Goal: Communication & Community: Answer question/provide support

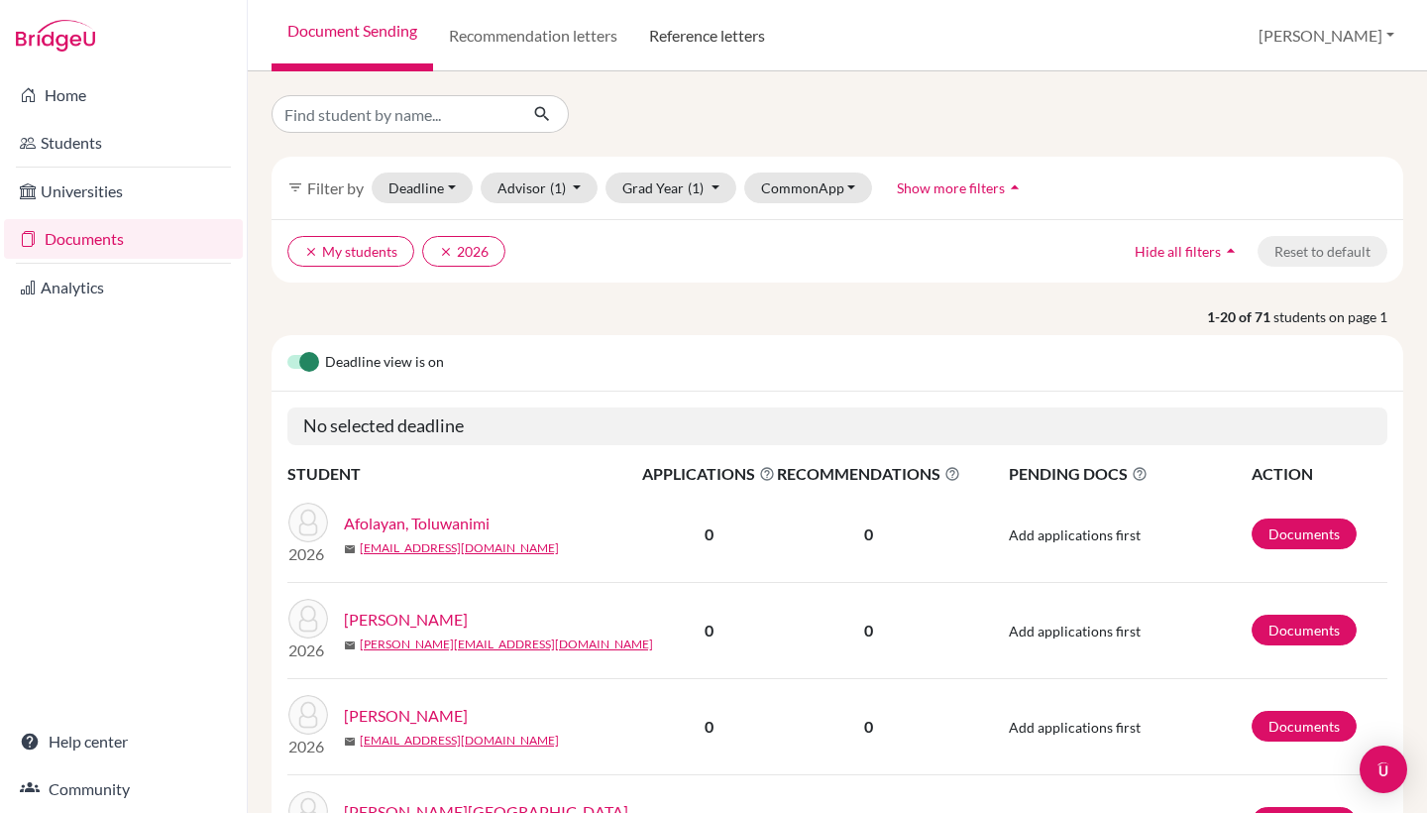
click at [692, 37] on link "Reference letters" at bounding box center [707, 35] width 148 height 71
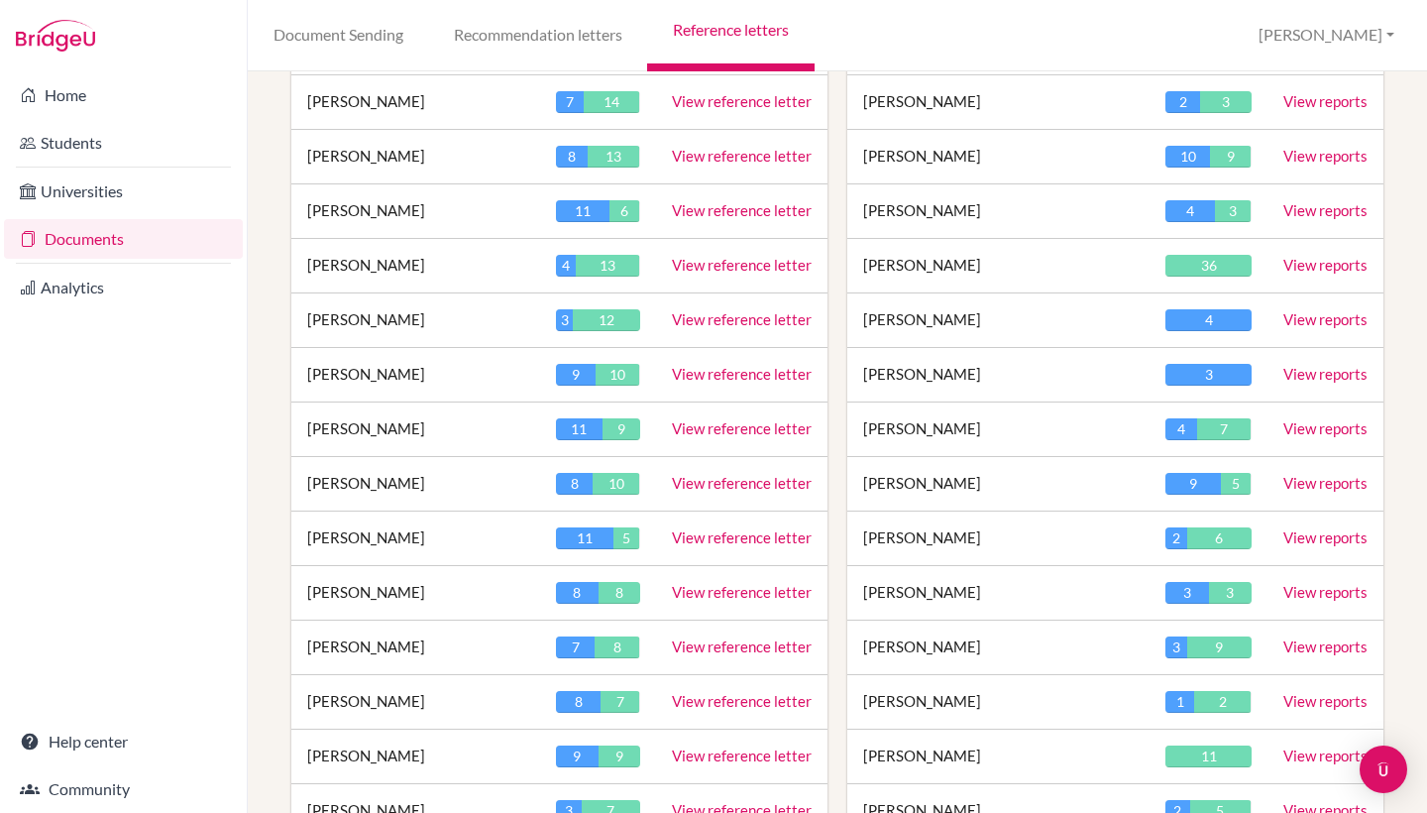
scroll to position [1167, 0]
click at [697, 700] on link "View reference letter" at bounding box center [742, 700] width 140 height 18
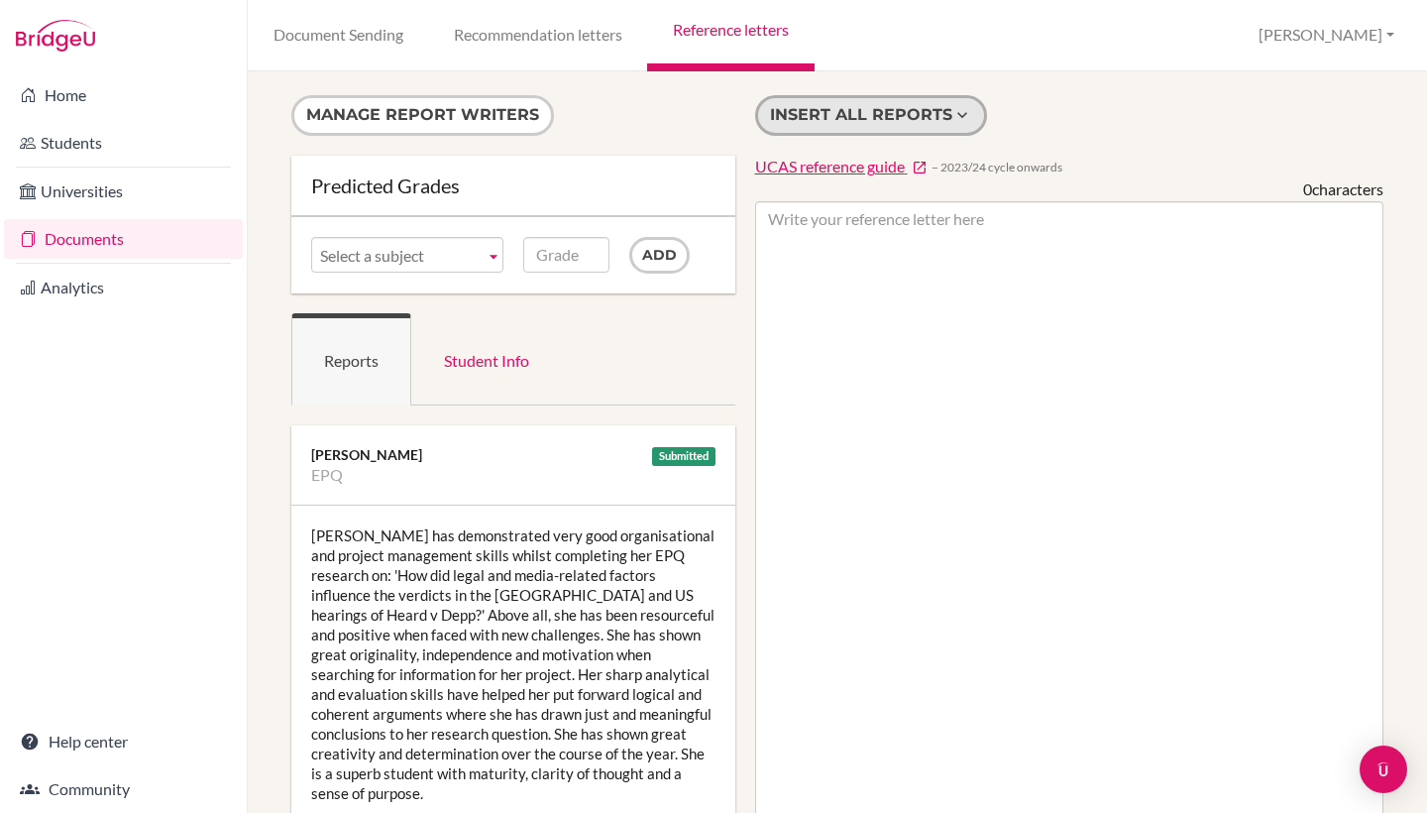
click at [811, 114] on button "Insert all reports" at bounding box center [871, 115] width 232 height 41
type textarea "Lauren has demonstrated very good organisational and project management skills …"
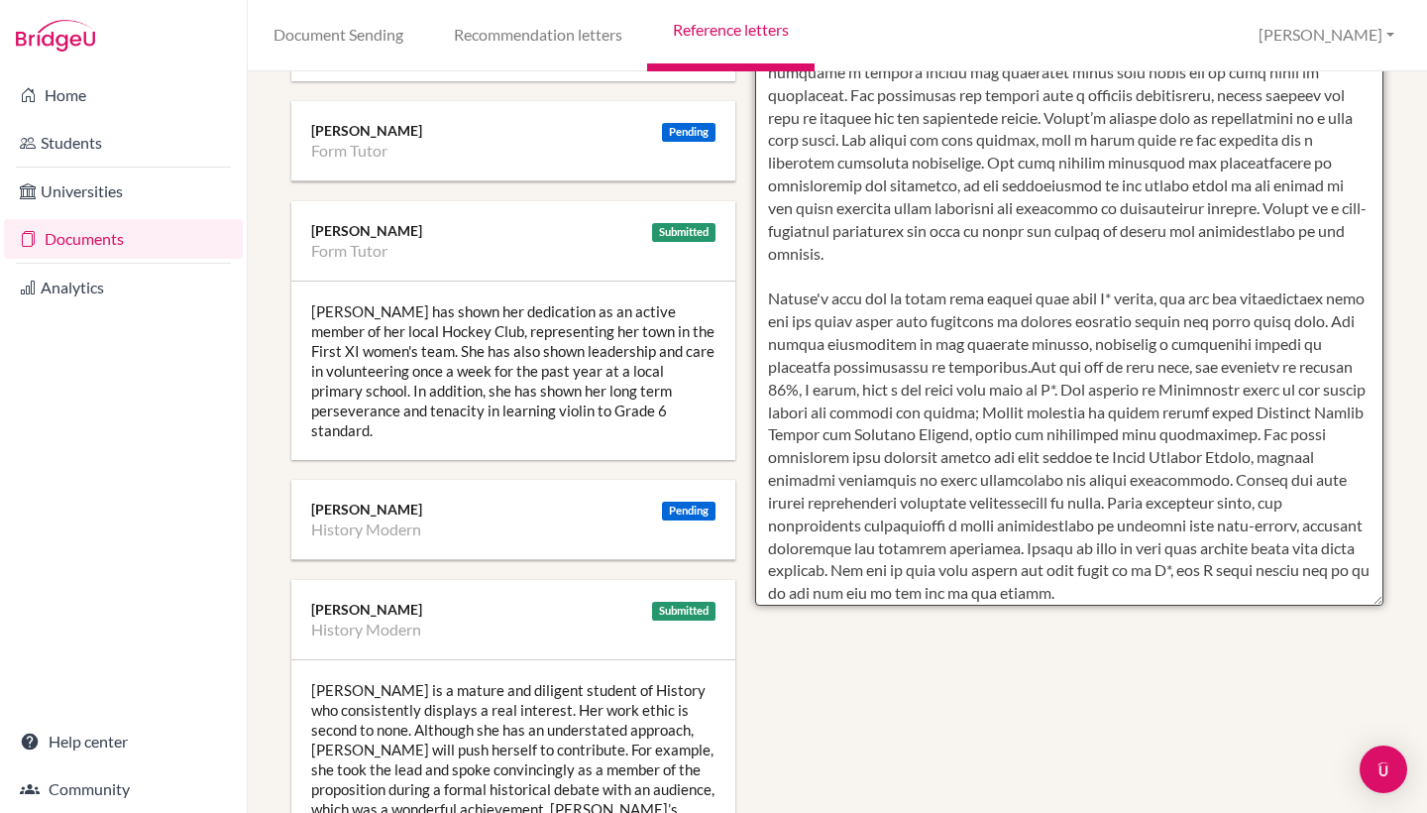
scroll to position [753, 0]
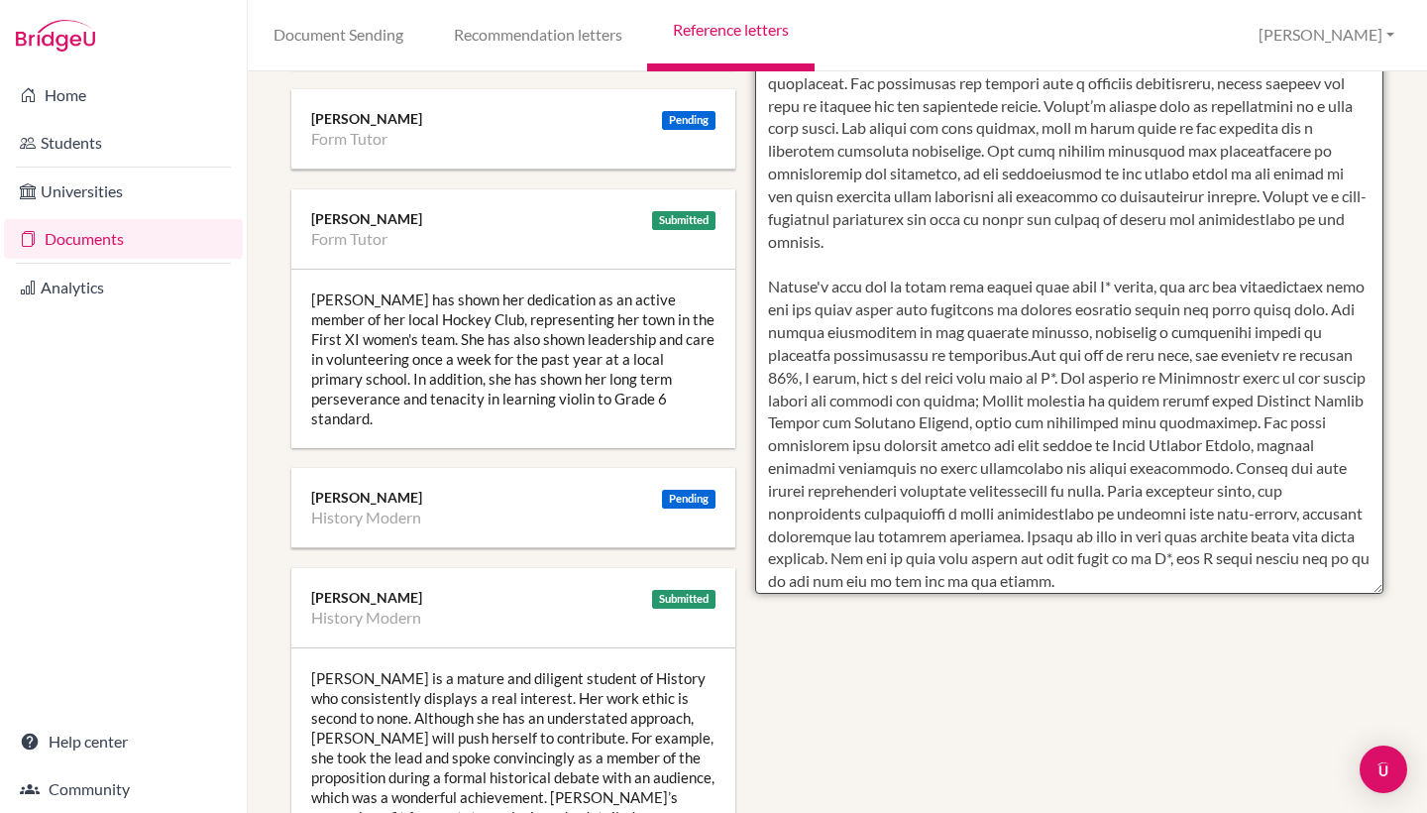
drag, startPoint x: 769, startPoint y: 217, endPoint x: 1020, endPoint y: 580, distance: 441.0
click at [1020, 580] on textarea at bounding box center [1069, 21] width 629 height 1146
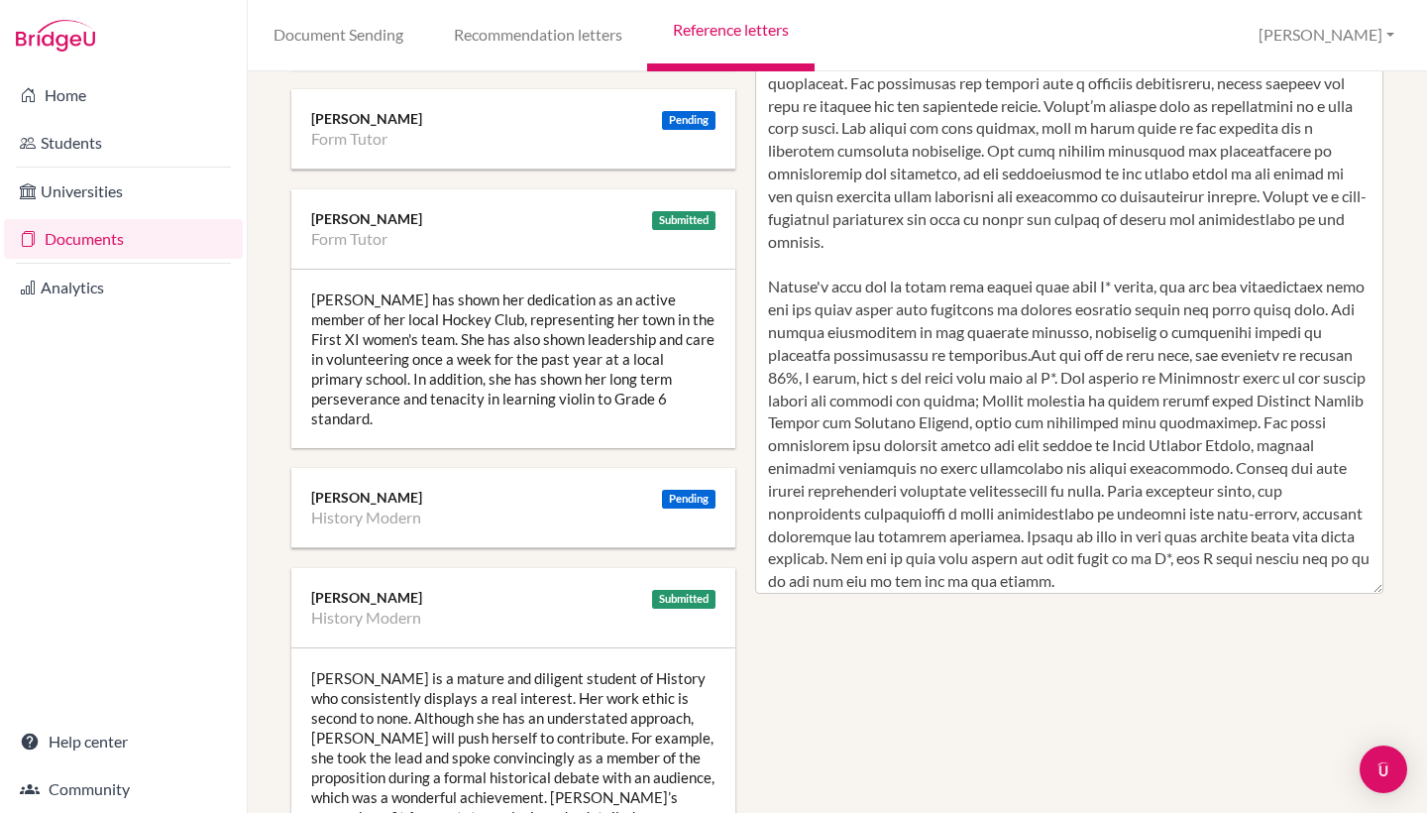
click at [490, 369] on div "Lauren has shown her dedication as an active member of her local Hockey Club, r…" at bounding box center [513, 359] width 444 height 178
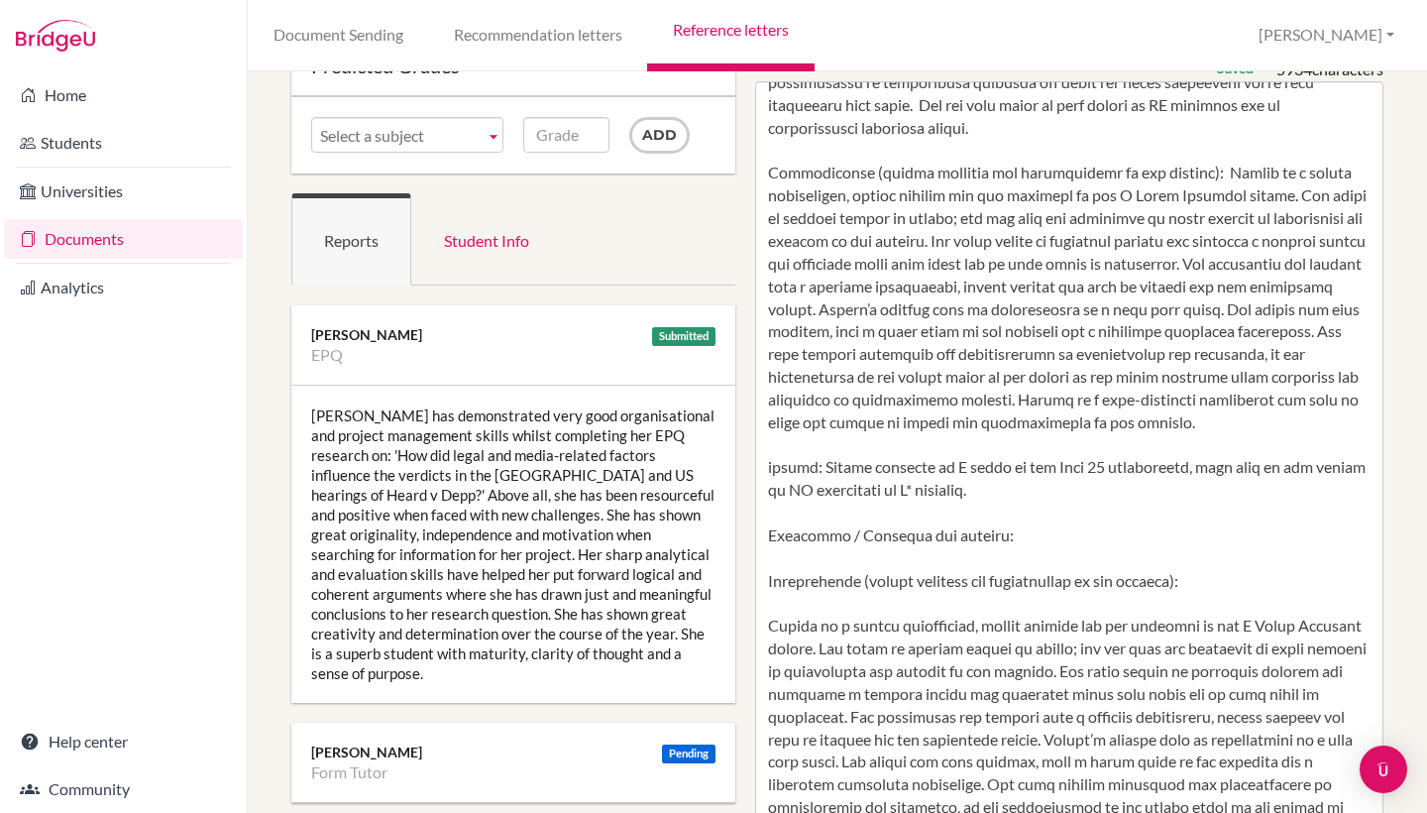
scroll to position [121, 0]
click at [339, 493] on div "Lauren has demonstrated very good organisational and project management skills …" at bounding box center [513, 543] width 444 height 317
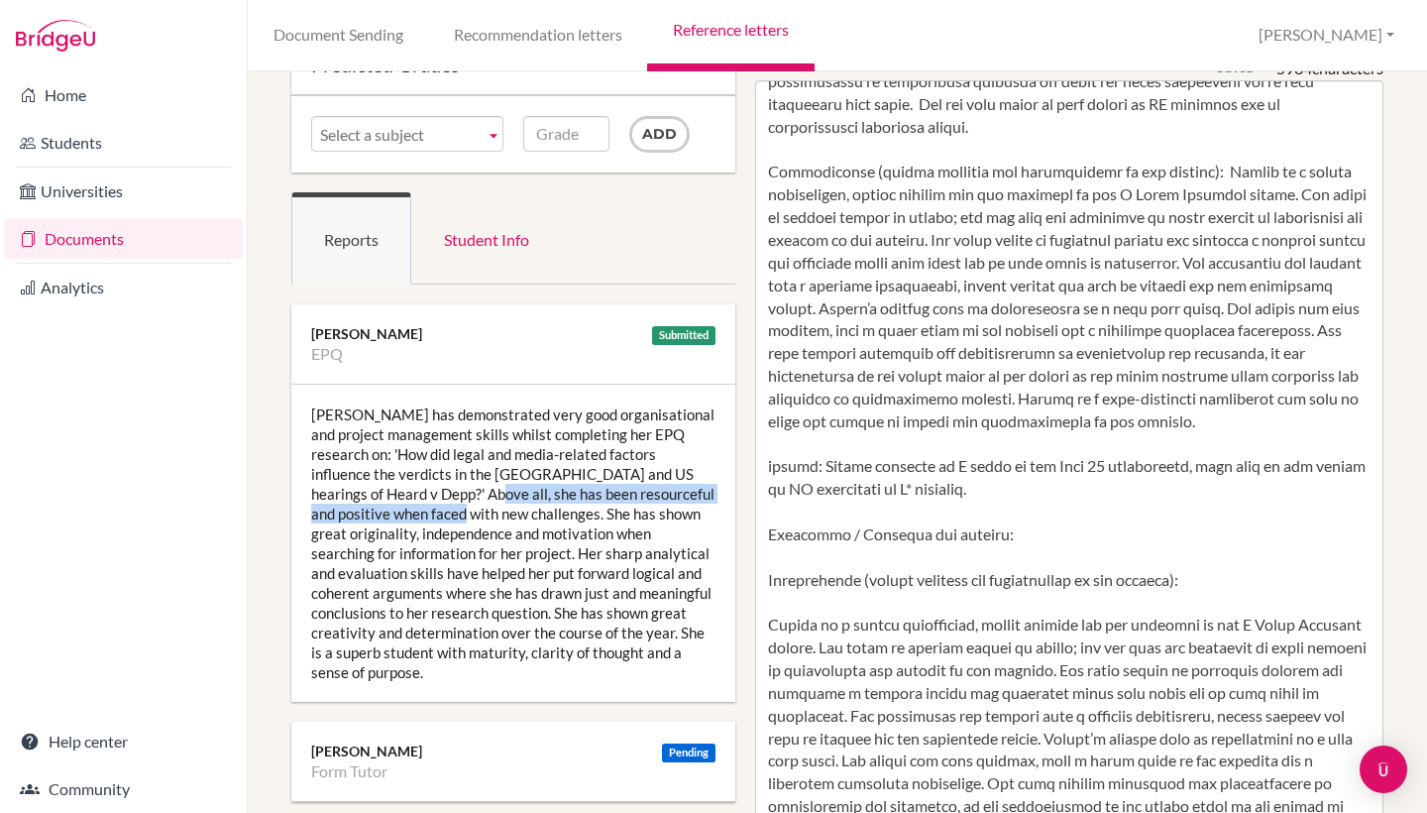
drag, startPoint x: 417, startPoint y: 491, endPoint x: 387, endPoint y: 508, distance: 35.5
click at [387, 508] on div "Lauren has demonstrated very good organisational and project management skills …" at bounding box center [513, 543] width 444 height 317
copy div "resourceful and positive when faced with new challenges."
click at [382, 502] on div "Lauren has demonstrated very good organisational and project management skills …" at bounding box center [513, 543] width 444 height 317
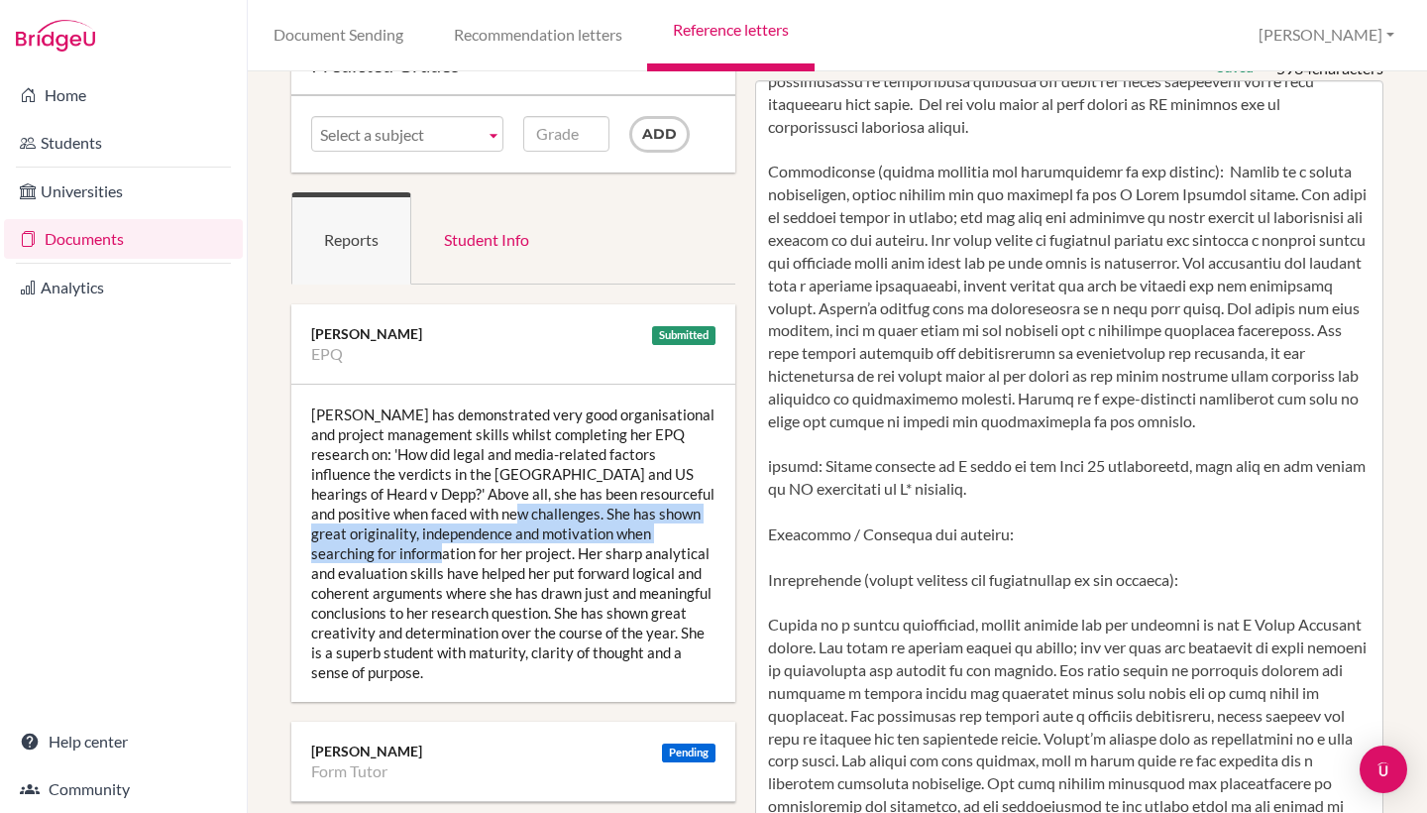
drag, startPoint x: 440, startPoint y: 511, endPoint x: 704, endPoint y: 525, distance: 264.0
click at [704, 525] on div "Lauren has demonstrated very good organisational and project management skills …" at bounding box center [513, 543] width 444 height 317
copy div "shown great originality, independence and motivation when searching for informa…"
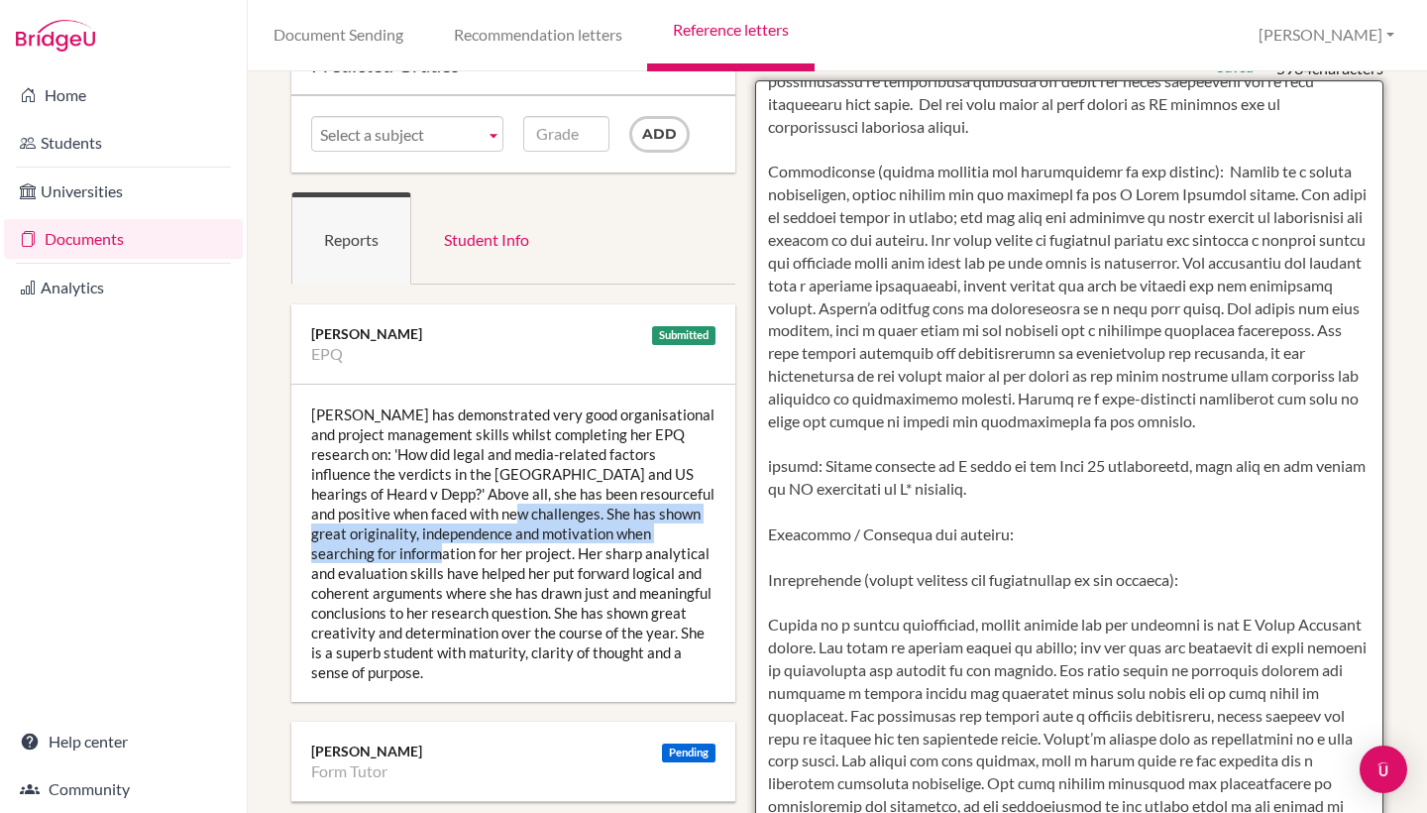
click at [811, 413] on textarea at bounding box center [1069, 653] width 629 height 1146
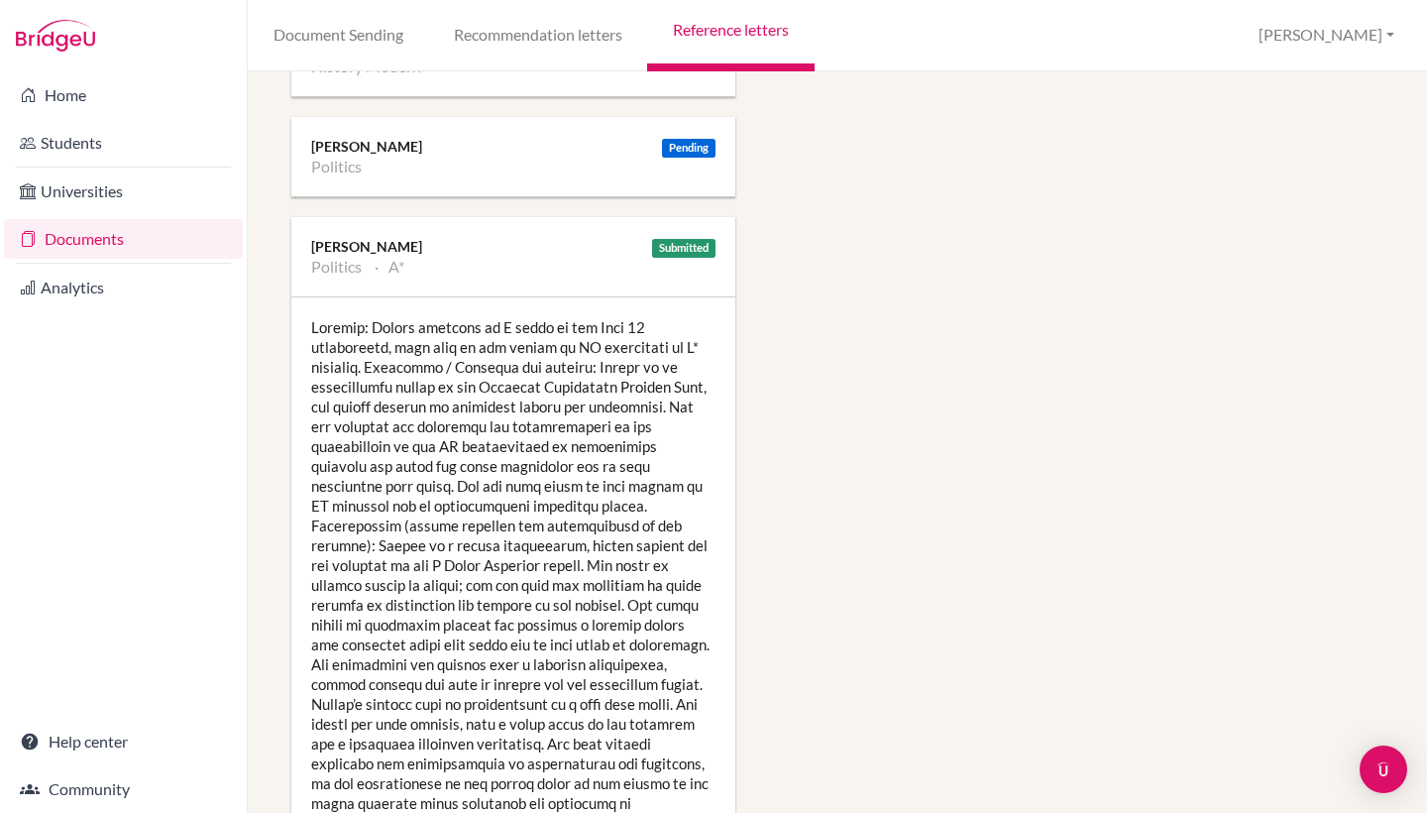
scroll to position [1891, 0]
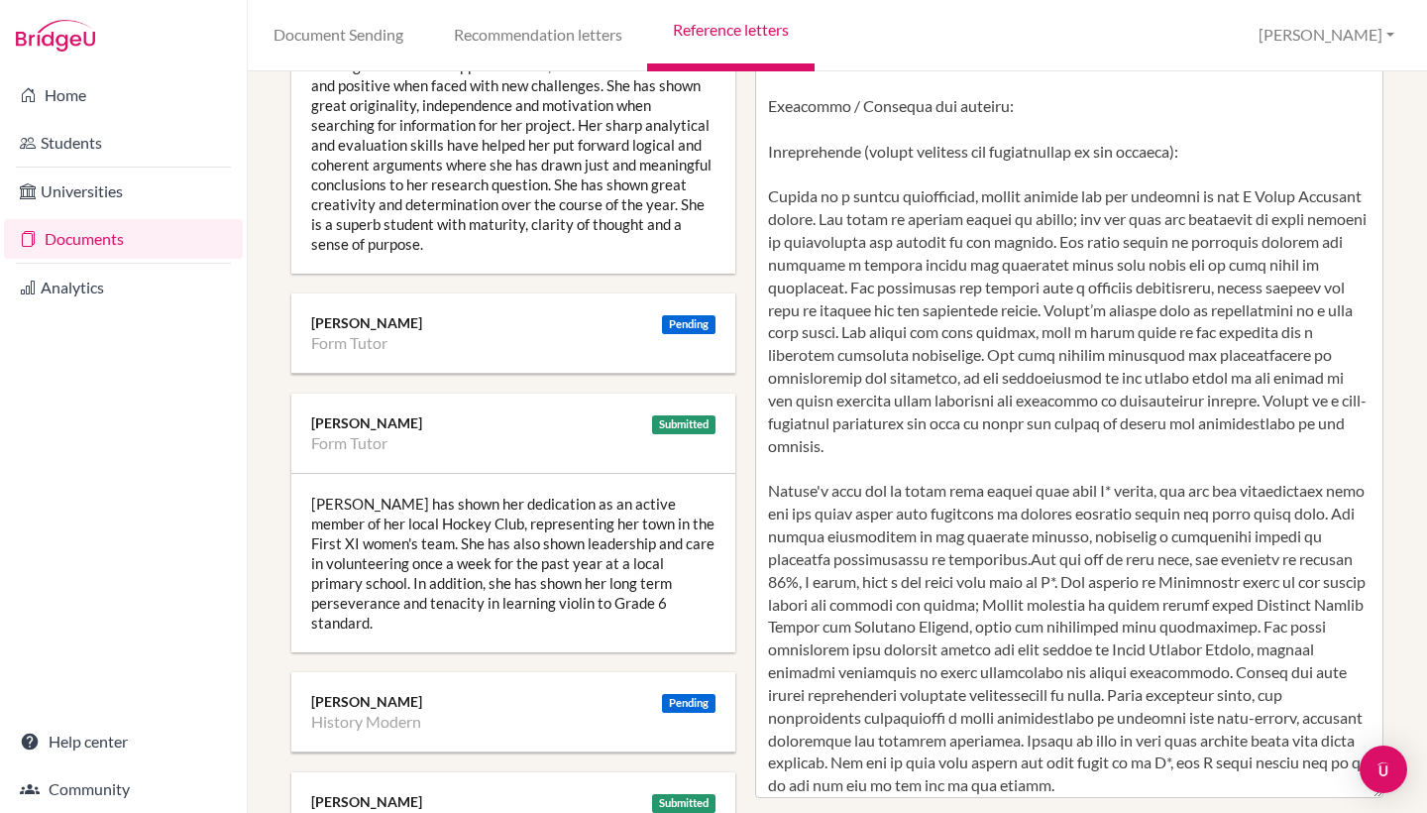
drag, startPoint x: 388, startPoint y: 759, endPoint x: 330, endPoint y: 812, distance: 77.9
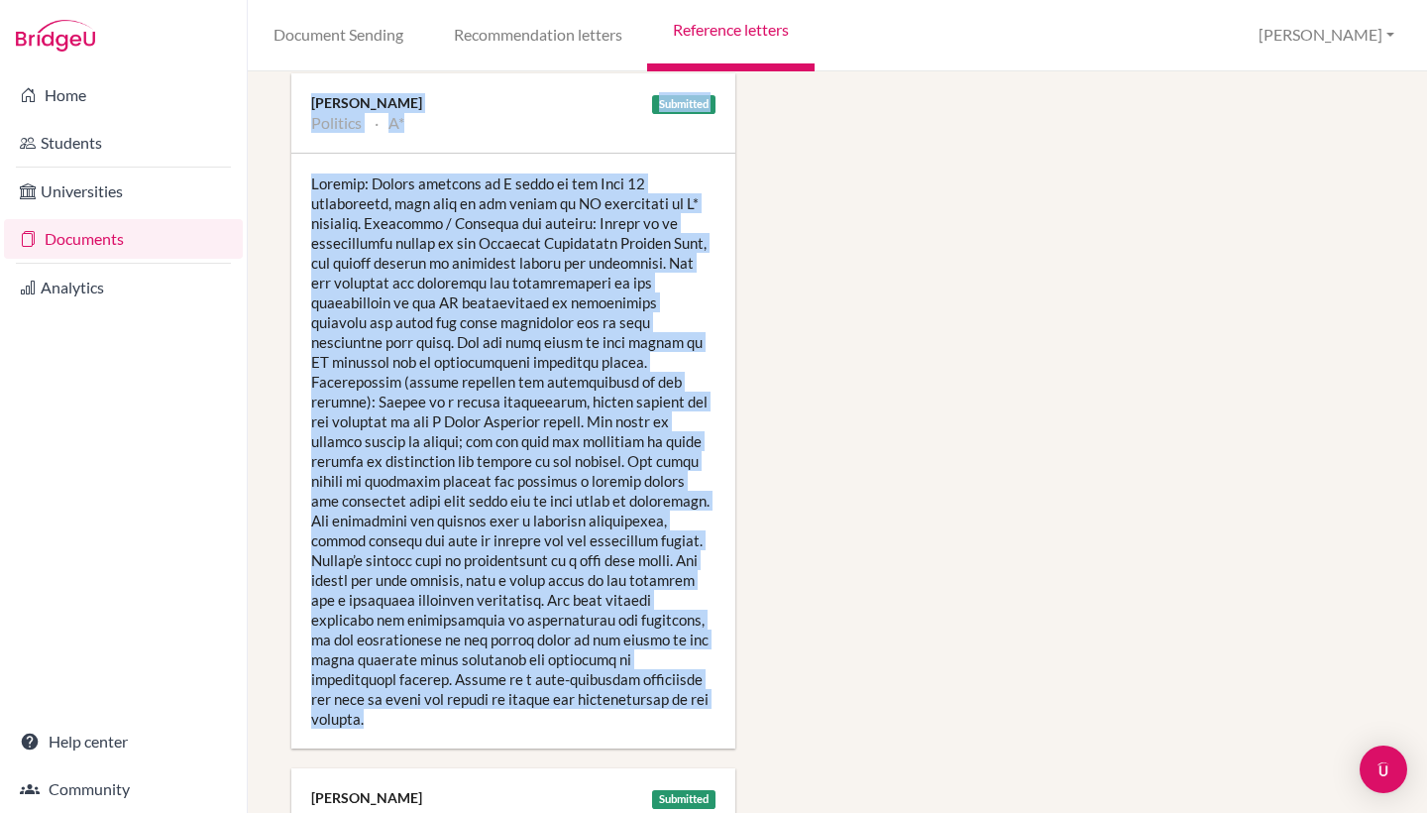
scroll to position [2005, 0]
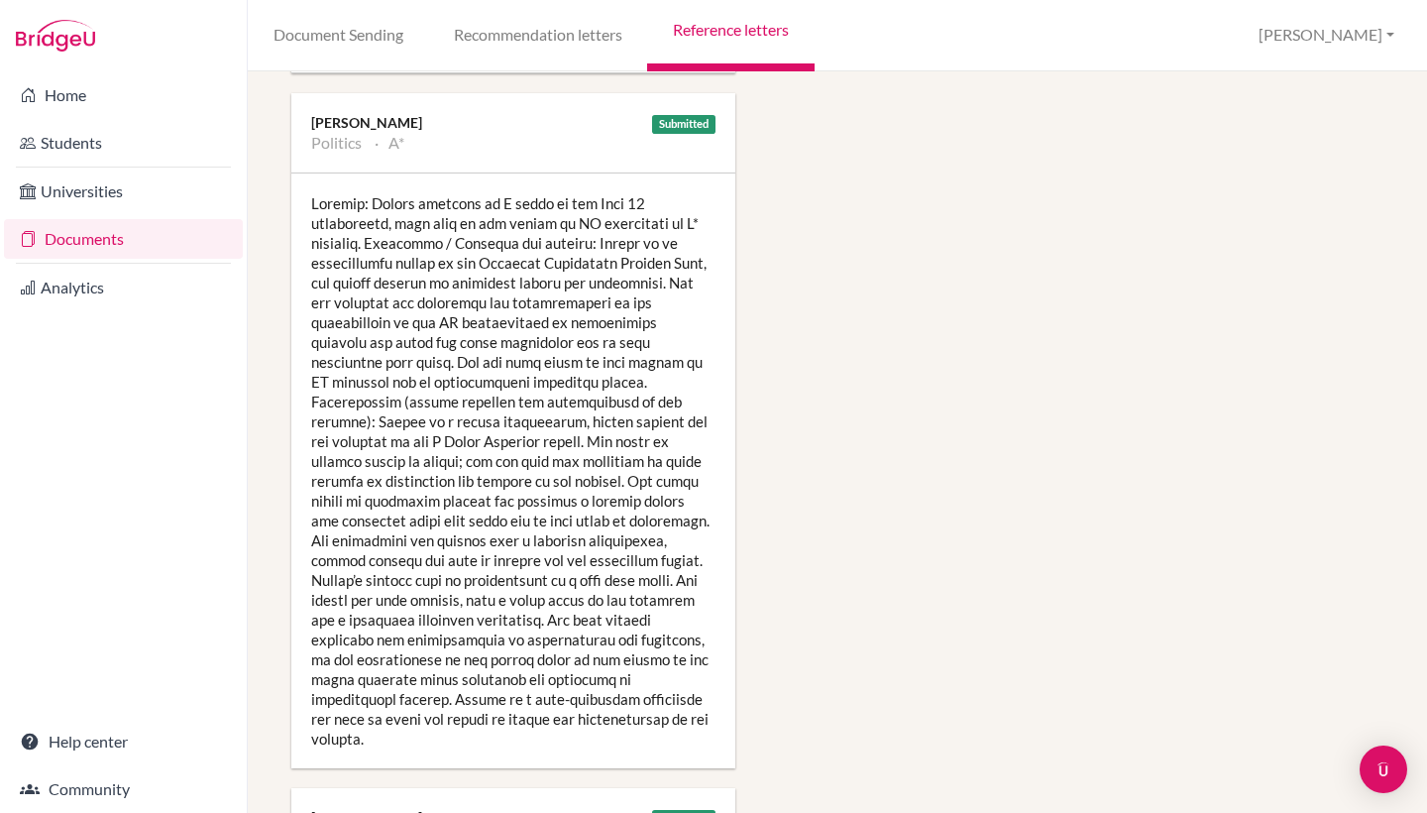
click at [406, 412] on div at bounding box center [513, 470] width 444 height 595
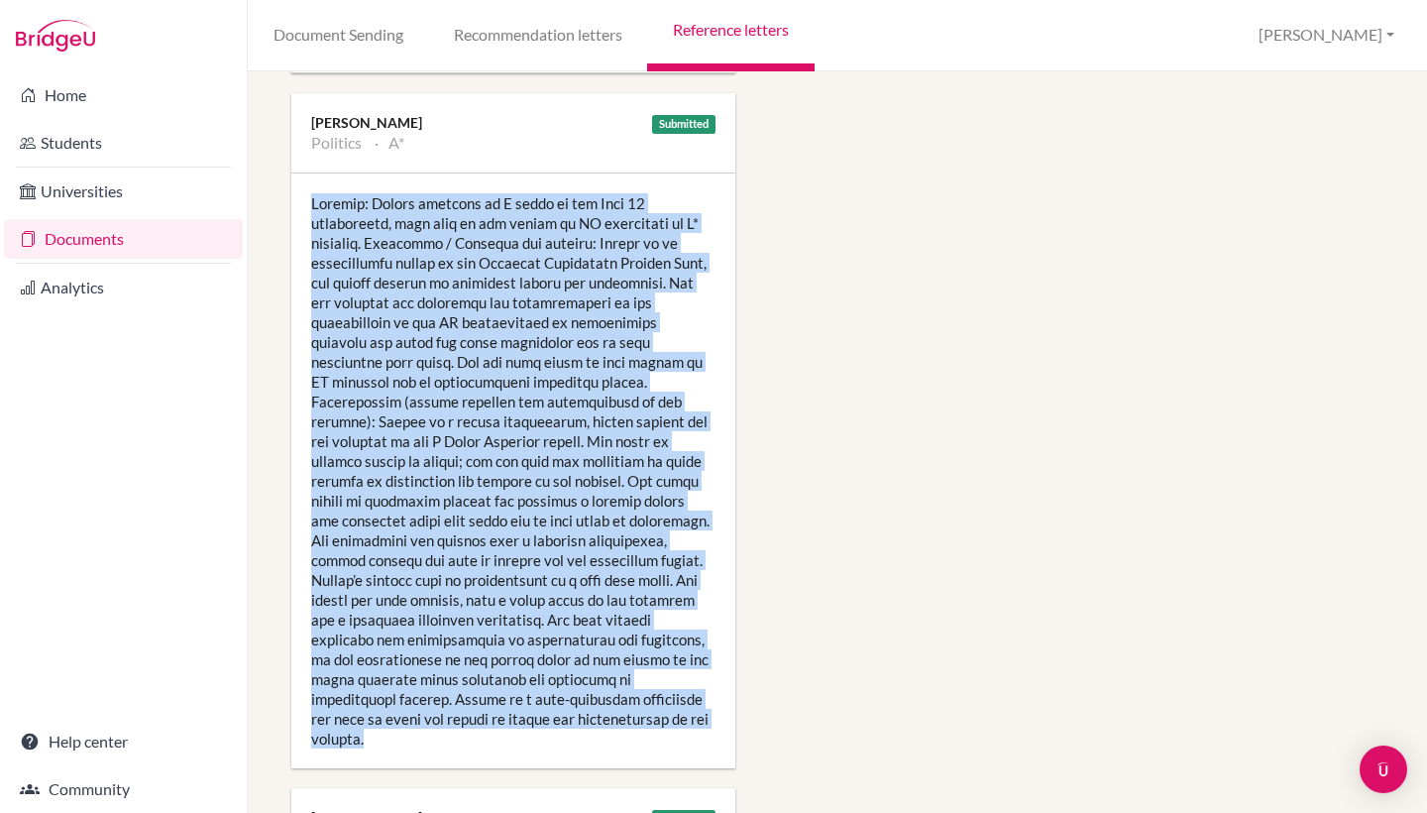
drag, startPoint x: 314, startPoint y: 124, endPoint x: 413, endPoint y: 634, distance: 519.9
click at [413, 634] on div at bounding box center [513, 470] width 444 height 595
copy div "Ranking: Lauren achieved an A grade in the Year 12 examination, with some of he…"
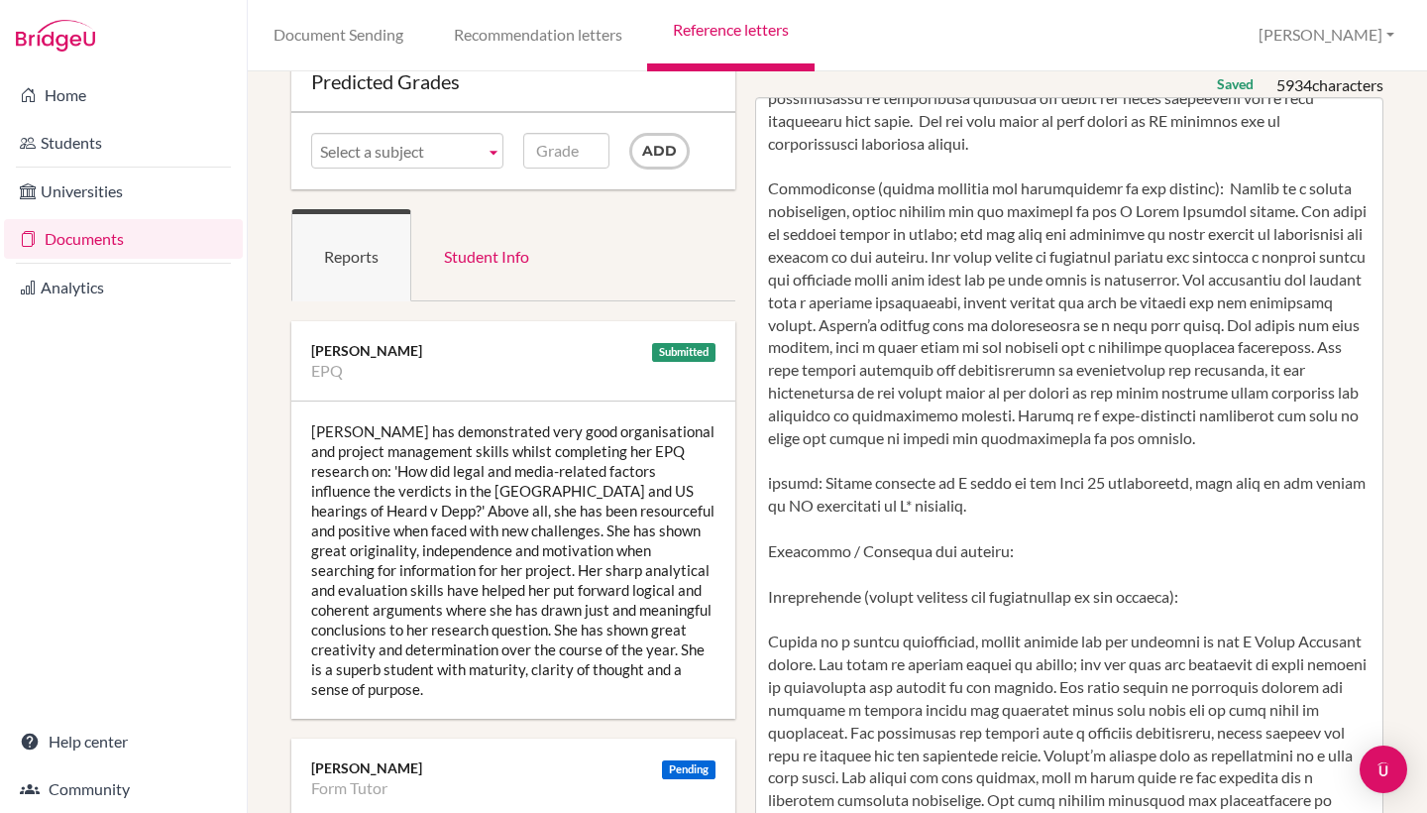
scroll to position [106, 1]
click at [388, 528] on div "Lauren has demonstrated very good organisational and project management skills …" at bounding box center [513, 557] width 444 height 317
